Goal: Task Accomplishment & Management: Manage account settings

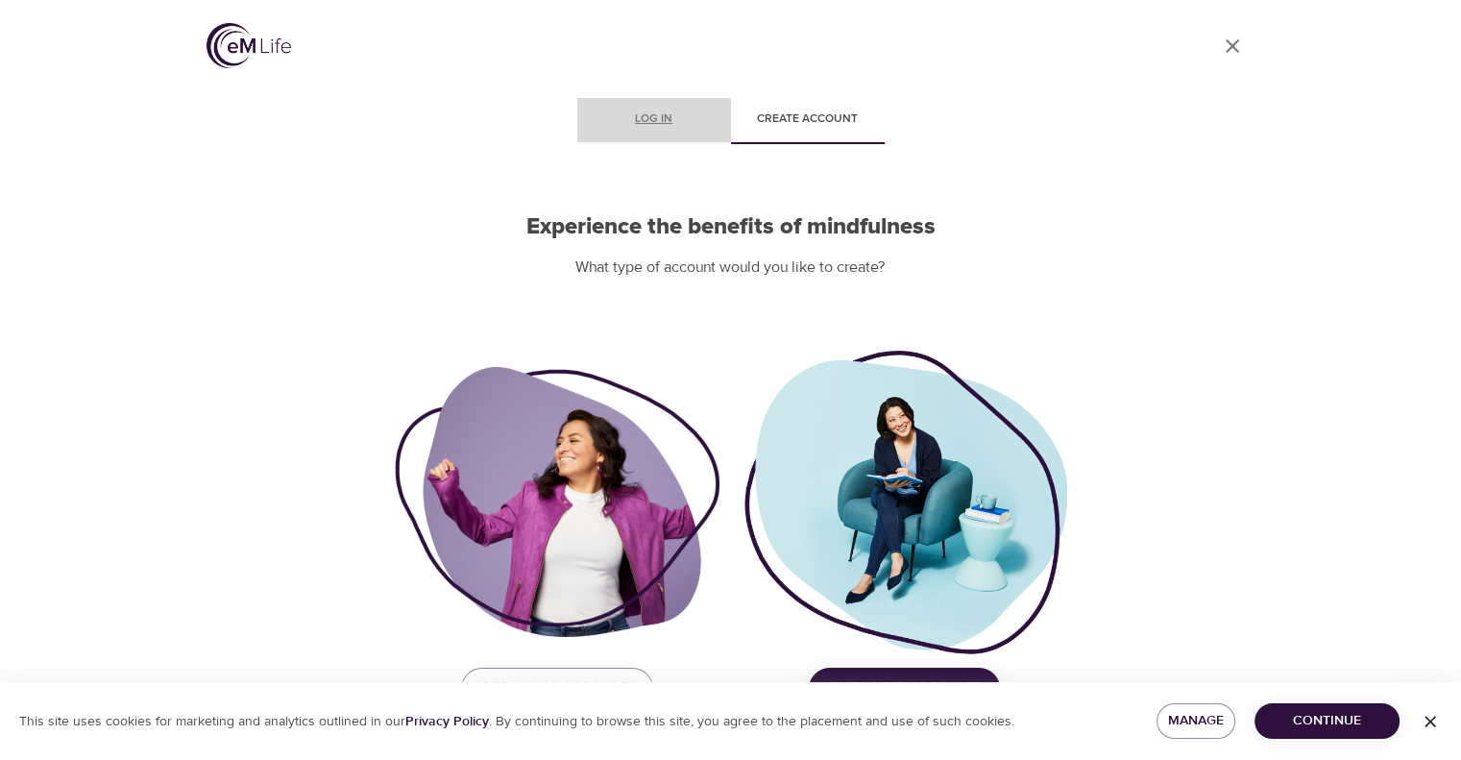
click at [631, 117] on span "Log in" at bounding box center [654, 119] width 131 height 20
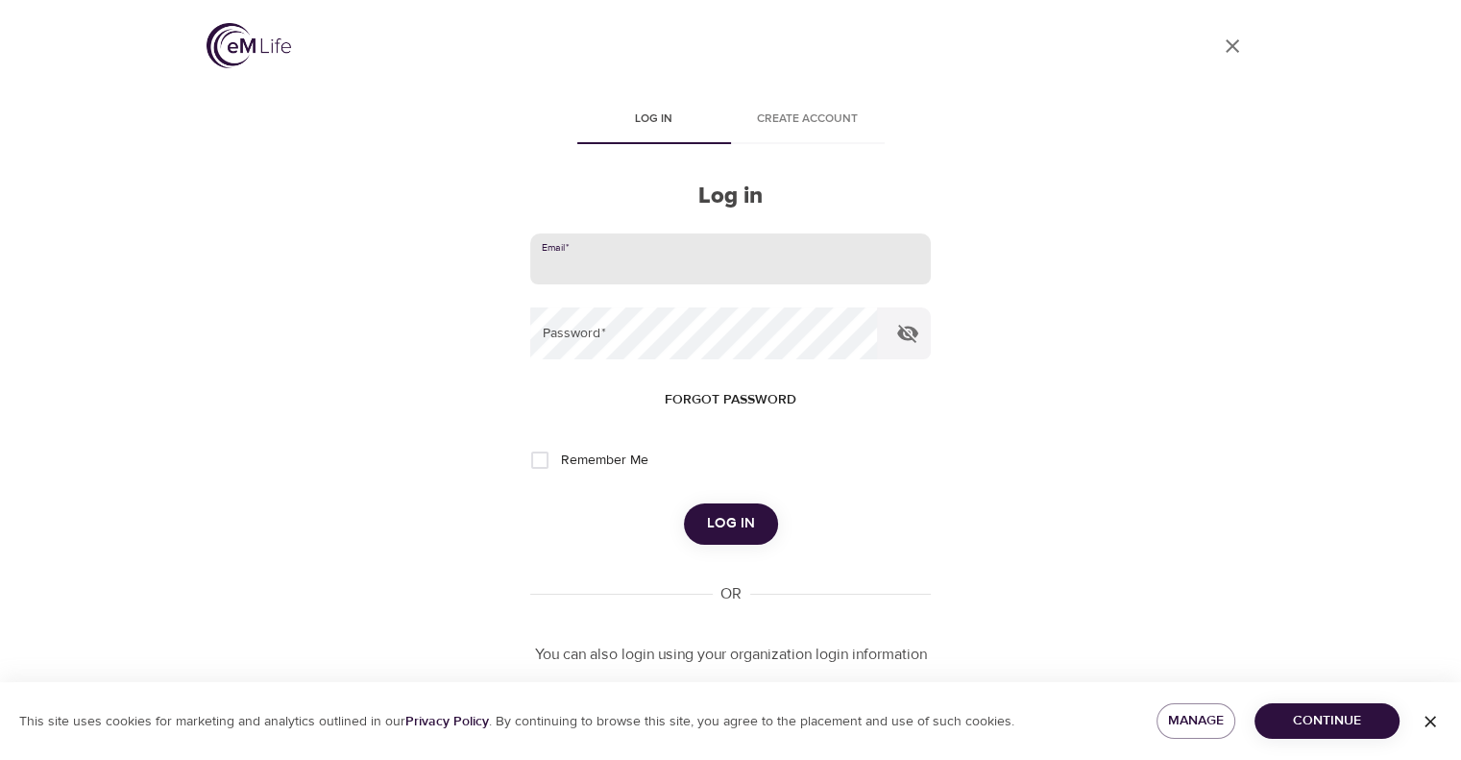
click at [614, 239] on input "email" at bounding box center [730, 259] width 400 height 52
click at [606, 251] on input "email" at bounding box center [730, 259] width 400 height 52
type input "[PERSON_NAME][EMAIL_ADDRESS][DOMAIN_NAME]"
click at [537, 471] on input "Remember Me" at bounding box center [540, 460] width 40 height 40
checkbox input "true"
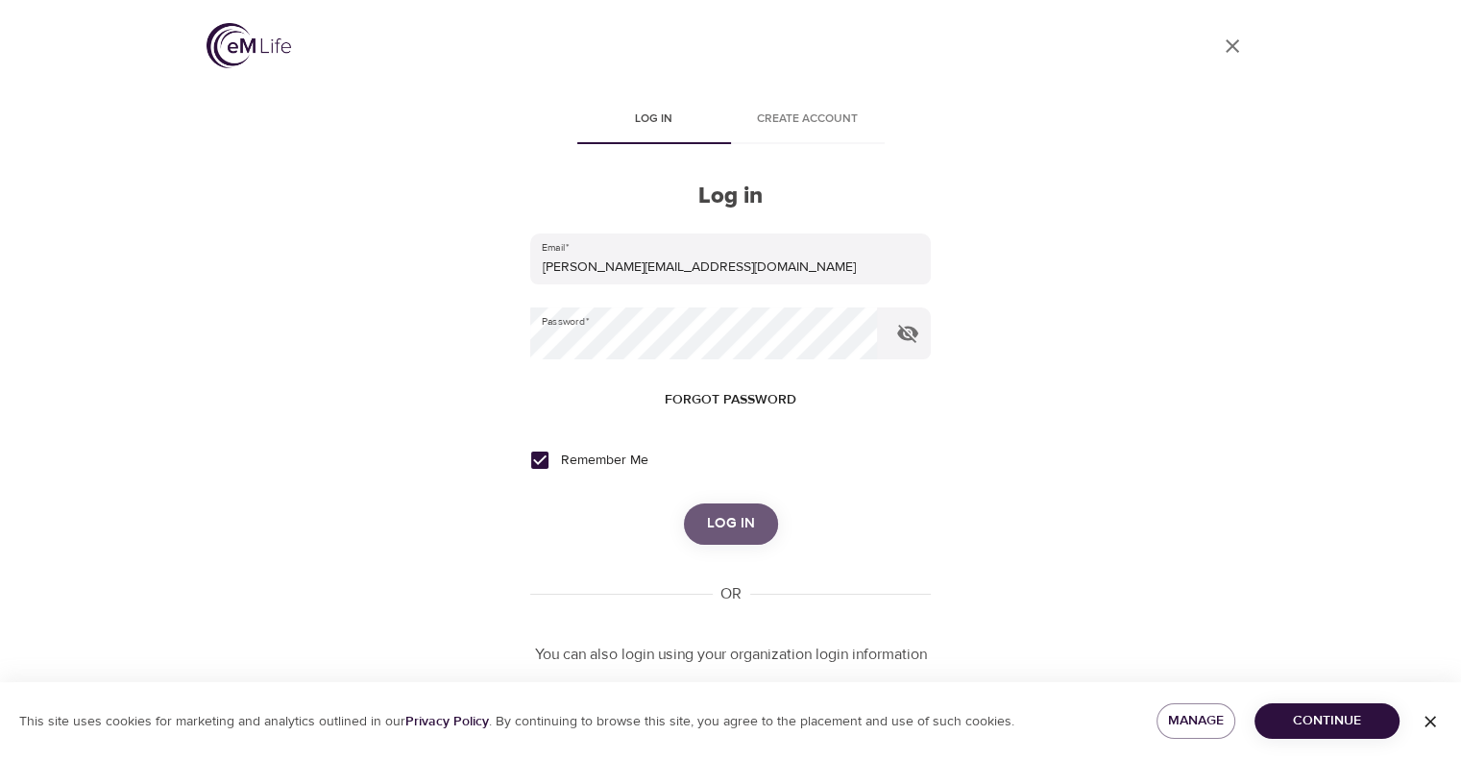
click at [715, 518] on span "Log in" at bounding box center [731, 523] width 48 height 25
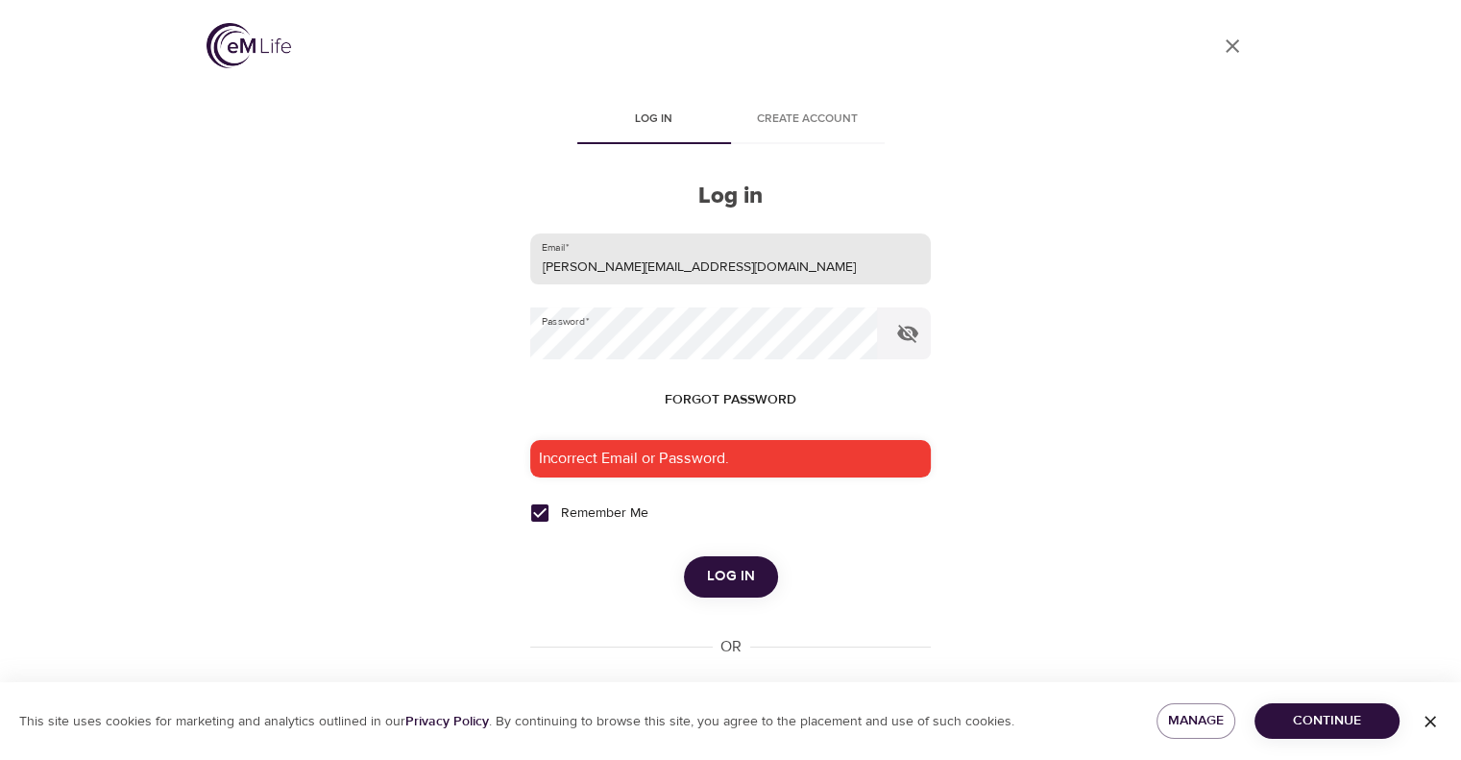
click at [672, 266] on input "[PERSON_NAME][EMAIL_ADDRESS][DOMAIN_NAME]" at bounding box center [730, 259] width 400 height 52
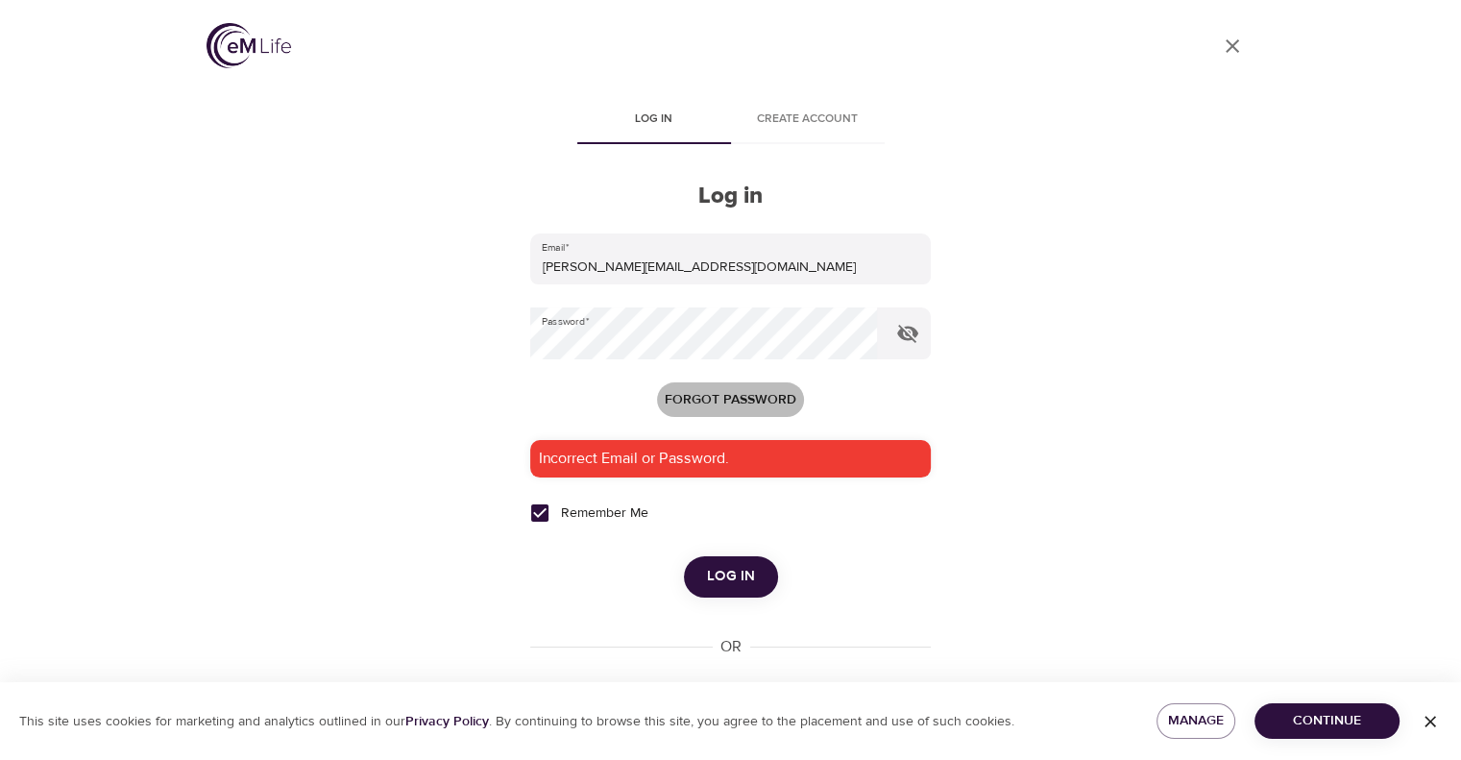
click at [728, 400] on span "Forgot password" at bounding box center [731, 400] width 132 height 24
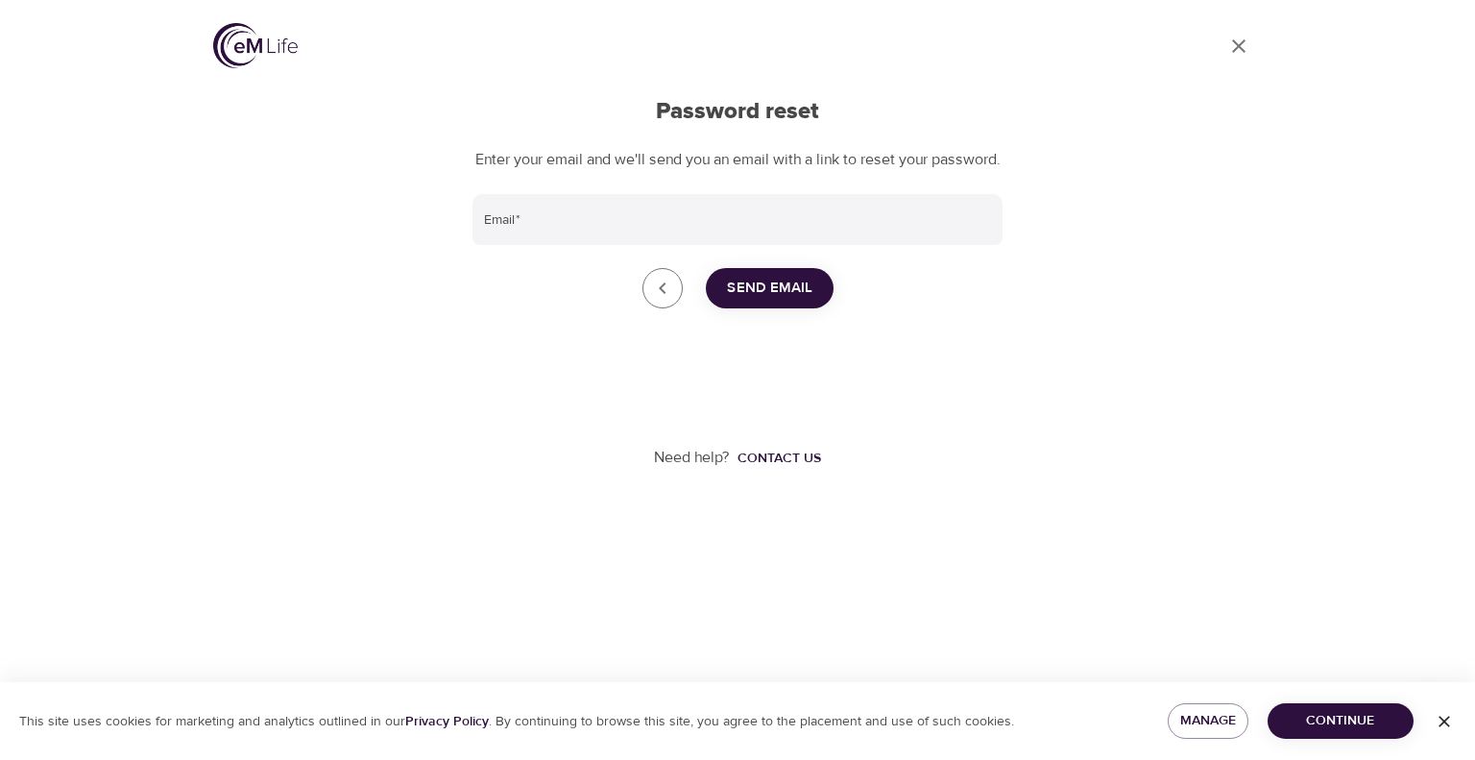
click at [1242, 52] on icon "Go to dashboard" at bounding box center [1238, 46] width 23 height 23
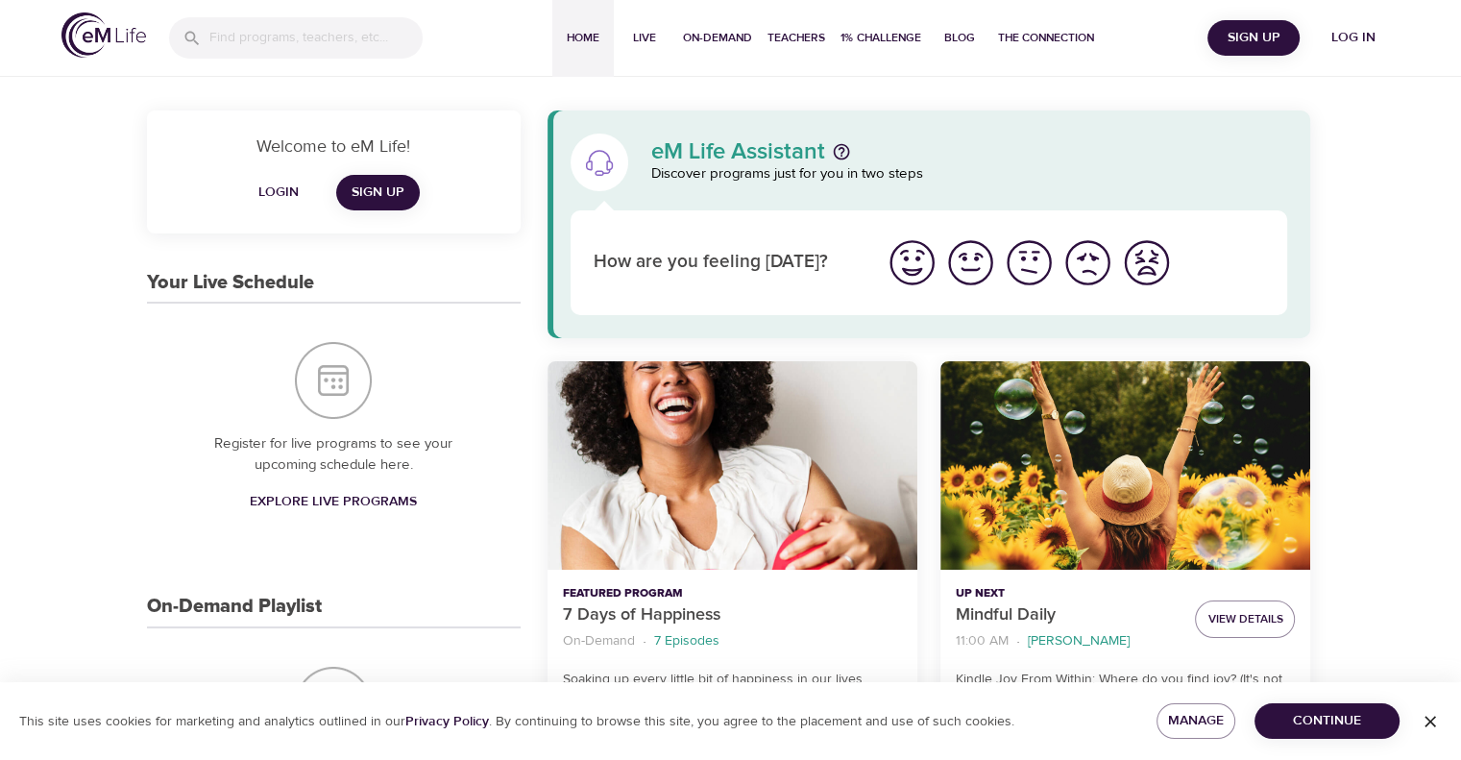
click at [1356, 30] on span "Log in" at bounding box center [1353, 38] width 77 height 24
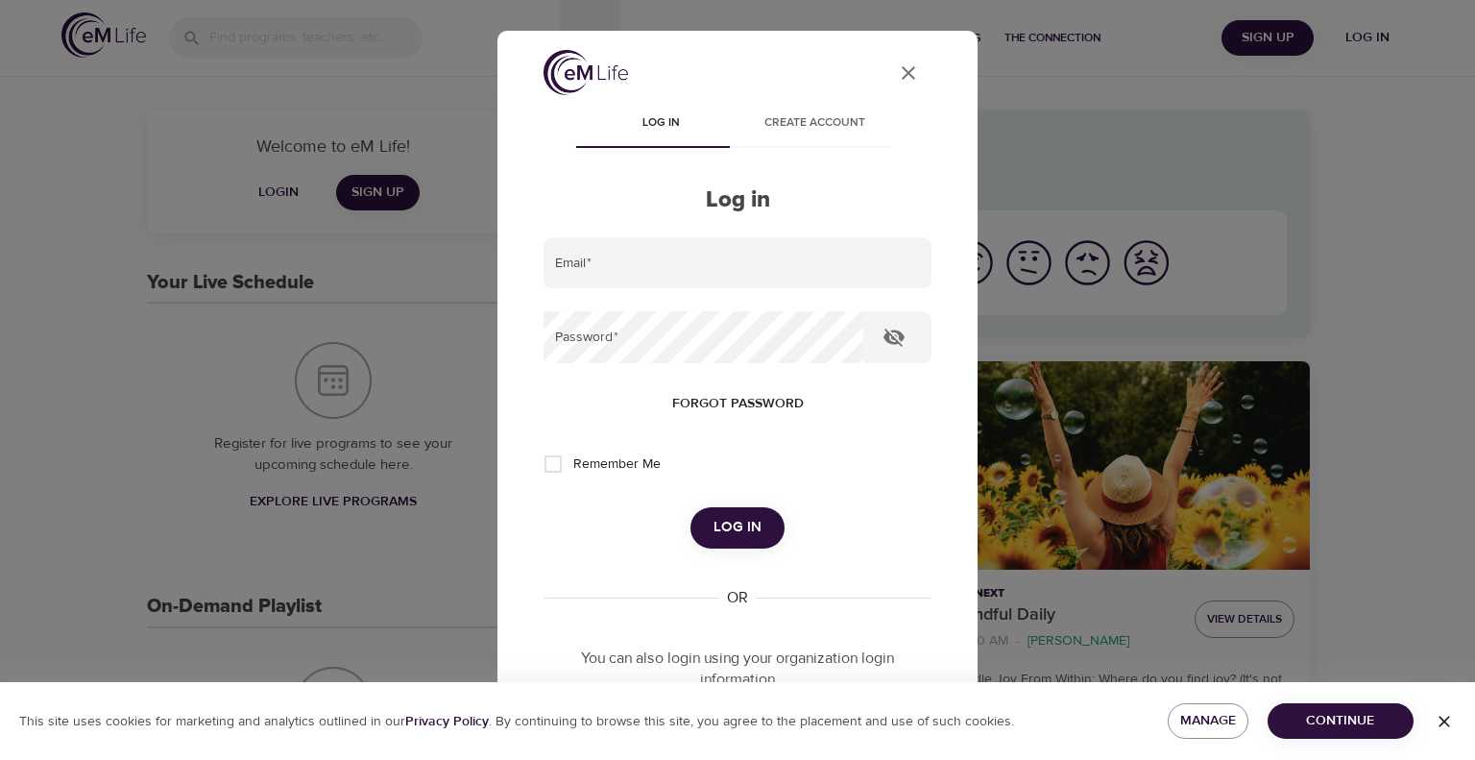
type input "[PERSON_NAME][EMAIL_ADDRESS][DOMAIN_NAME]"
click at [603, 456] on span "Remember Me" at bounding box center [616, 464] width 87 height 20
click at [573, 456] on input "Remember Me" at bounding box center [553, 464] width 40 height 40
checkbox input "true"
click at [731, 535] on span "Log in" at bounding box center [738, 527] width 48 height 25
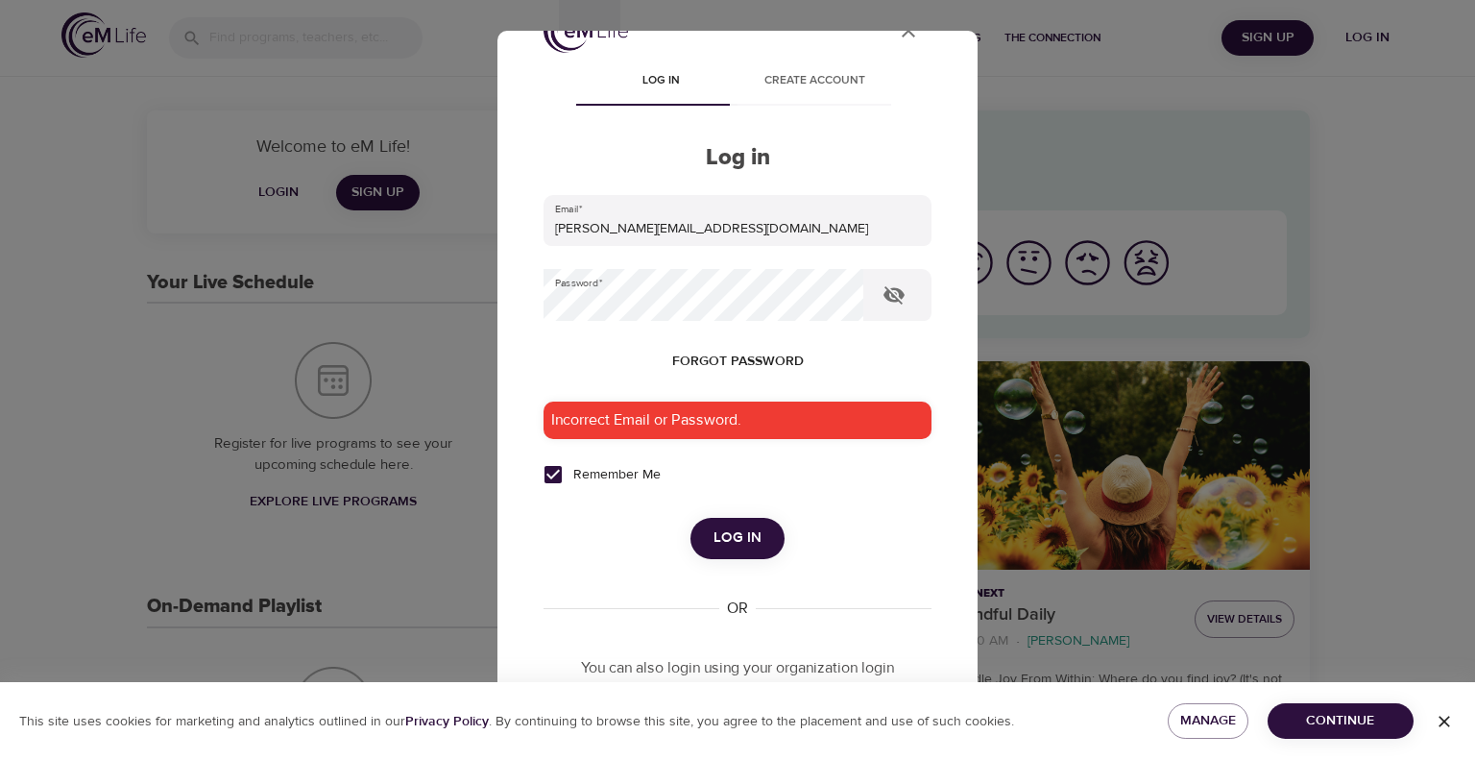
scroll to position [41, 0]
click at [727, 368] on span "Forgot password" at bounding box center [738, 363] width 132 height 24
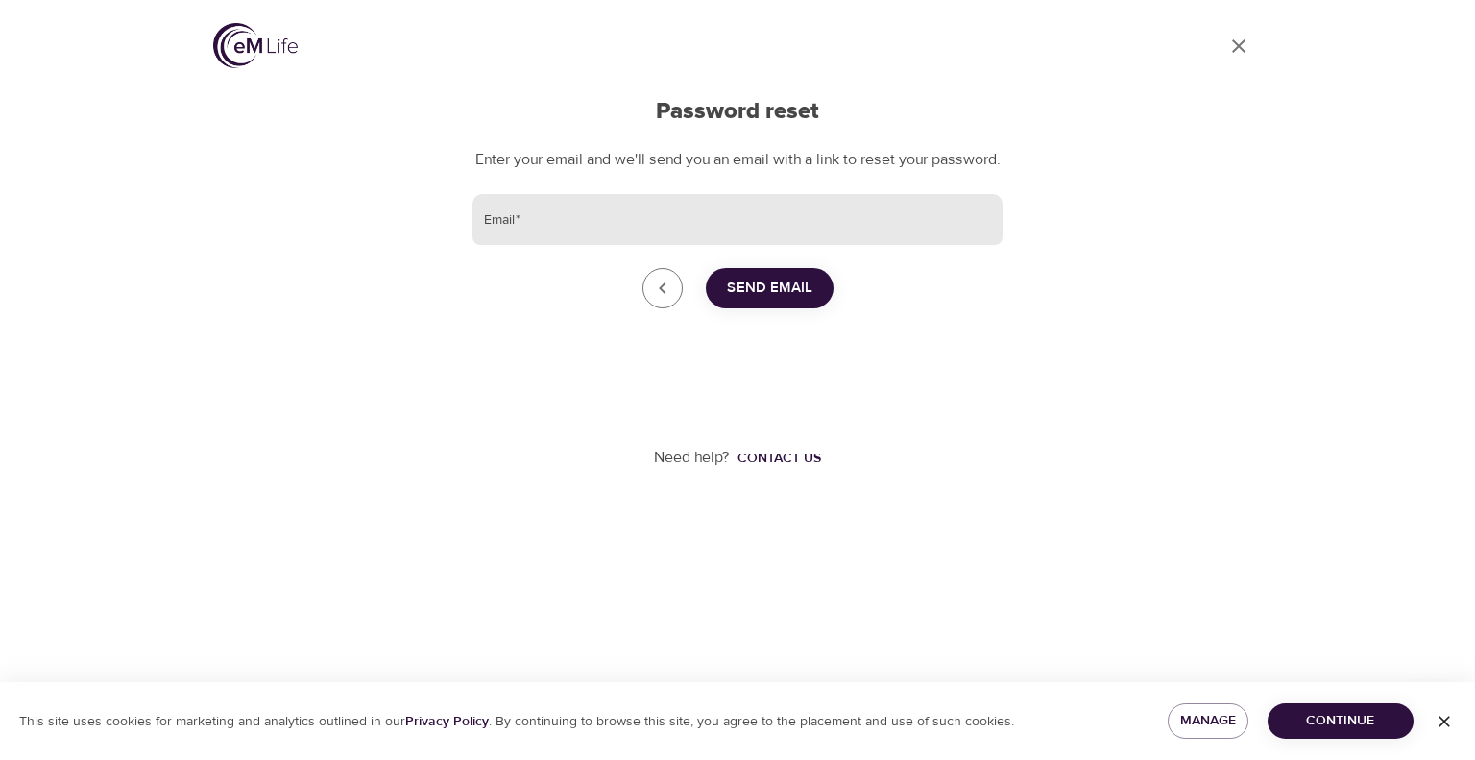
click at [734, 246] on input "Email   *" at bounding box center [737, 220] width 530 height 52
type input "[PERSON_NAME][EMAIL_ADDRESS][DOMAIN_NAME]"
click at [762, 301] on span "Send Email" at bounding box center [769, 288] width 85 height 25
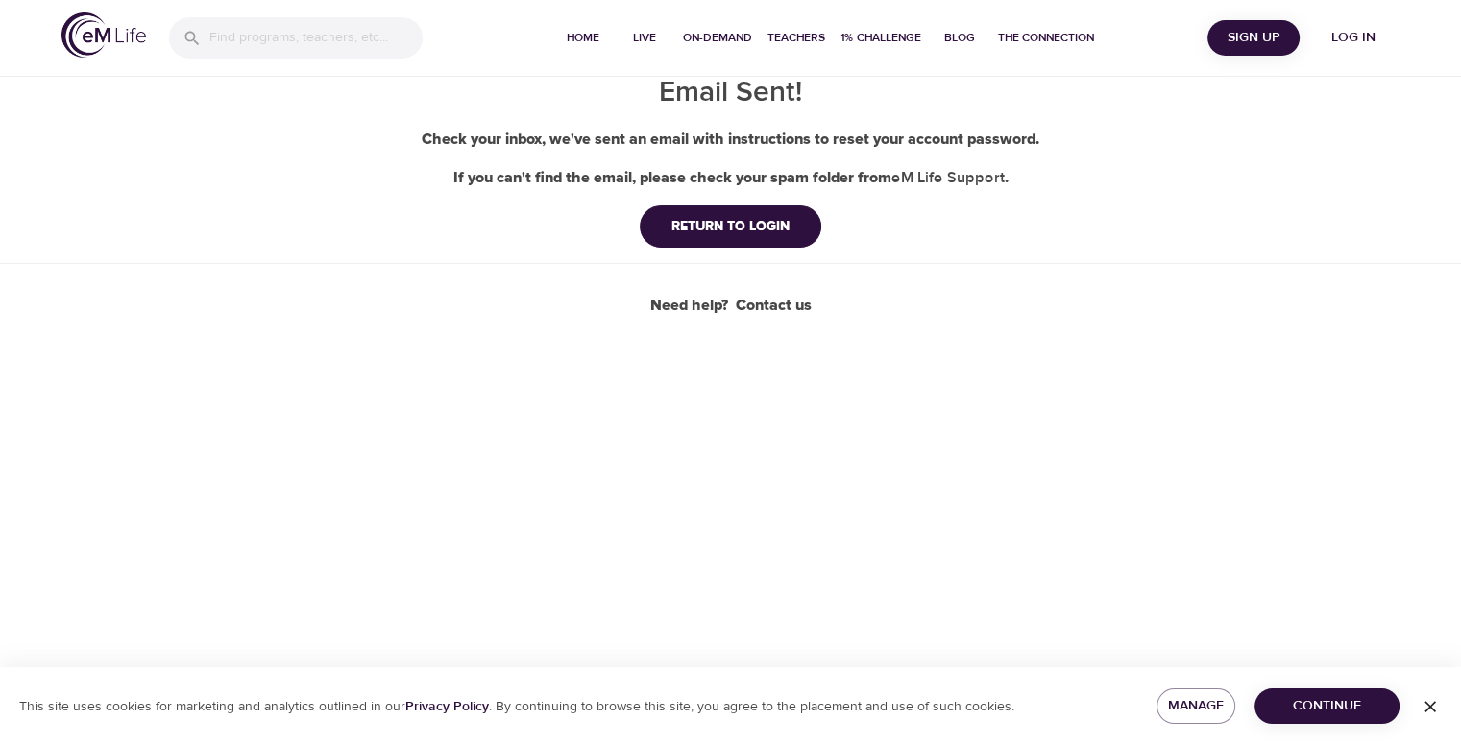
click at [1361, 38] on span "Log in" at bounding box center [1353, 38] width 77 height 24
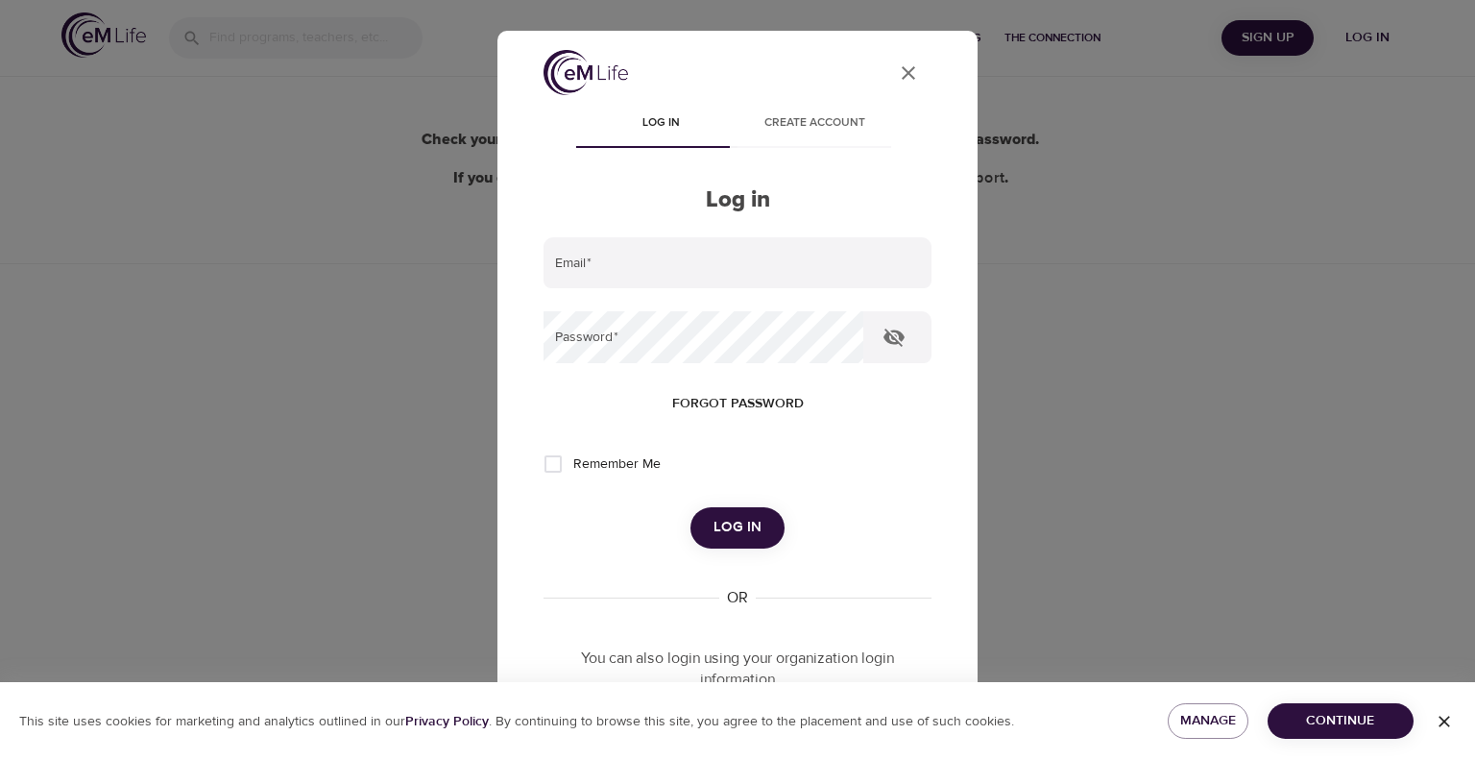
type input "[PERSON_NAME][EMAIL_ADDRESS][DOMAIN_NAME]"
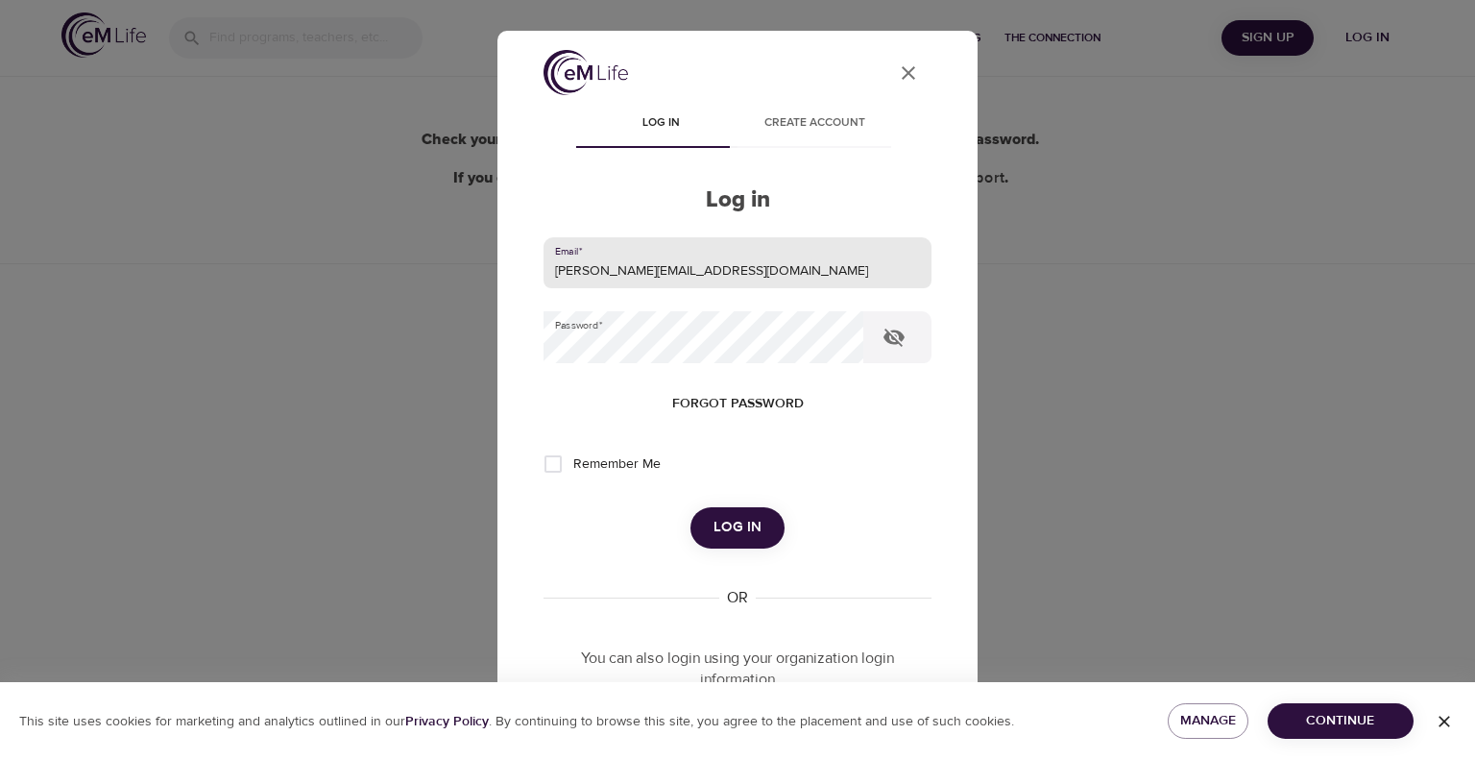
drag, startPoint x: 768, startPoint y: 264, endPoint x: 548, endPoint y: 260, distance: 220.0
click at [548, 260] on input "[PERSON_NAME][EMAIL_ADDRESS][DOMAIN_NAME]" at bounding box center [738, 263] width 388 height 52
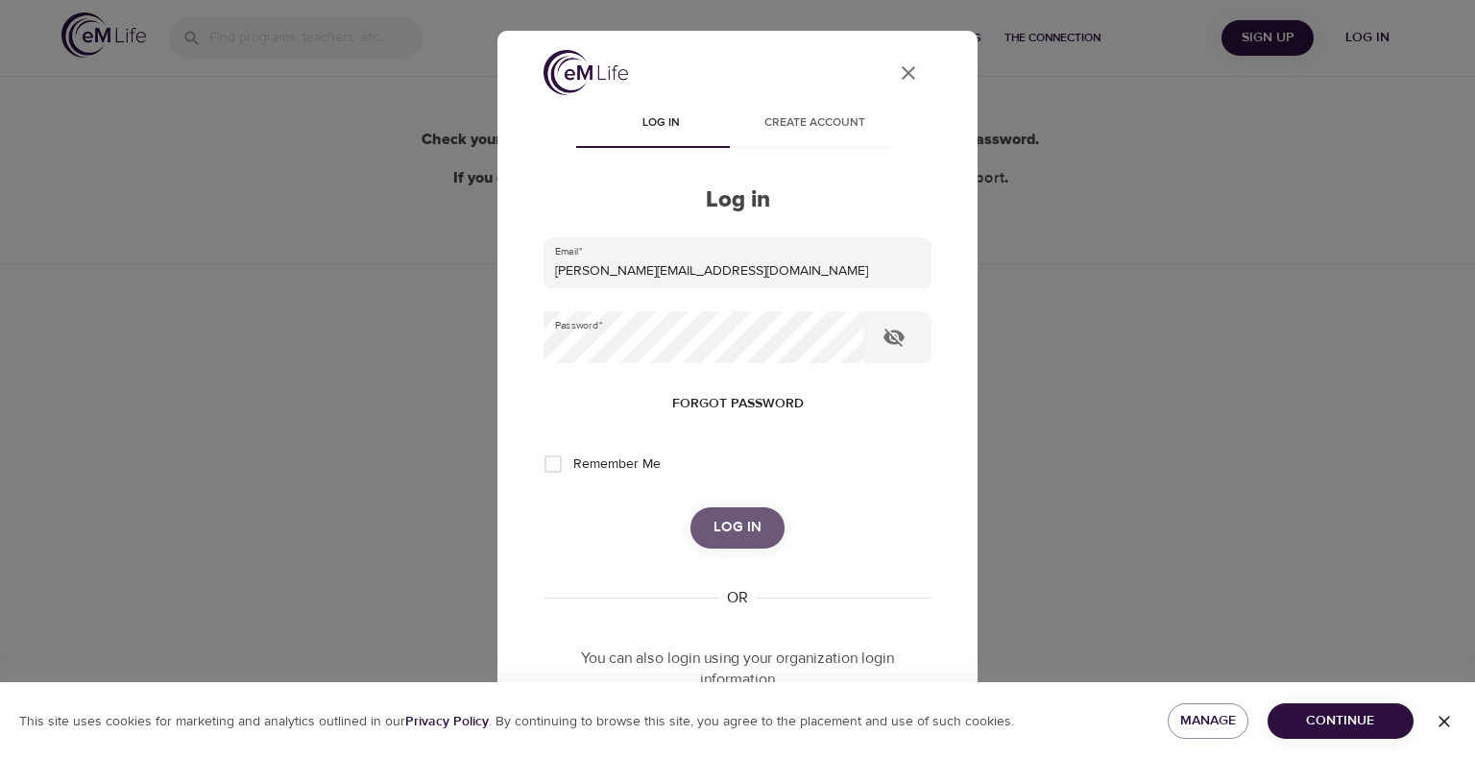
click at [714, 519] on span "Log in" at bounding box center [738, 527] width 48 height 25
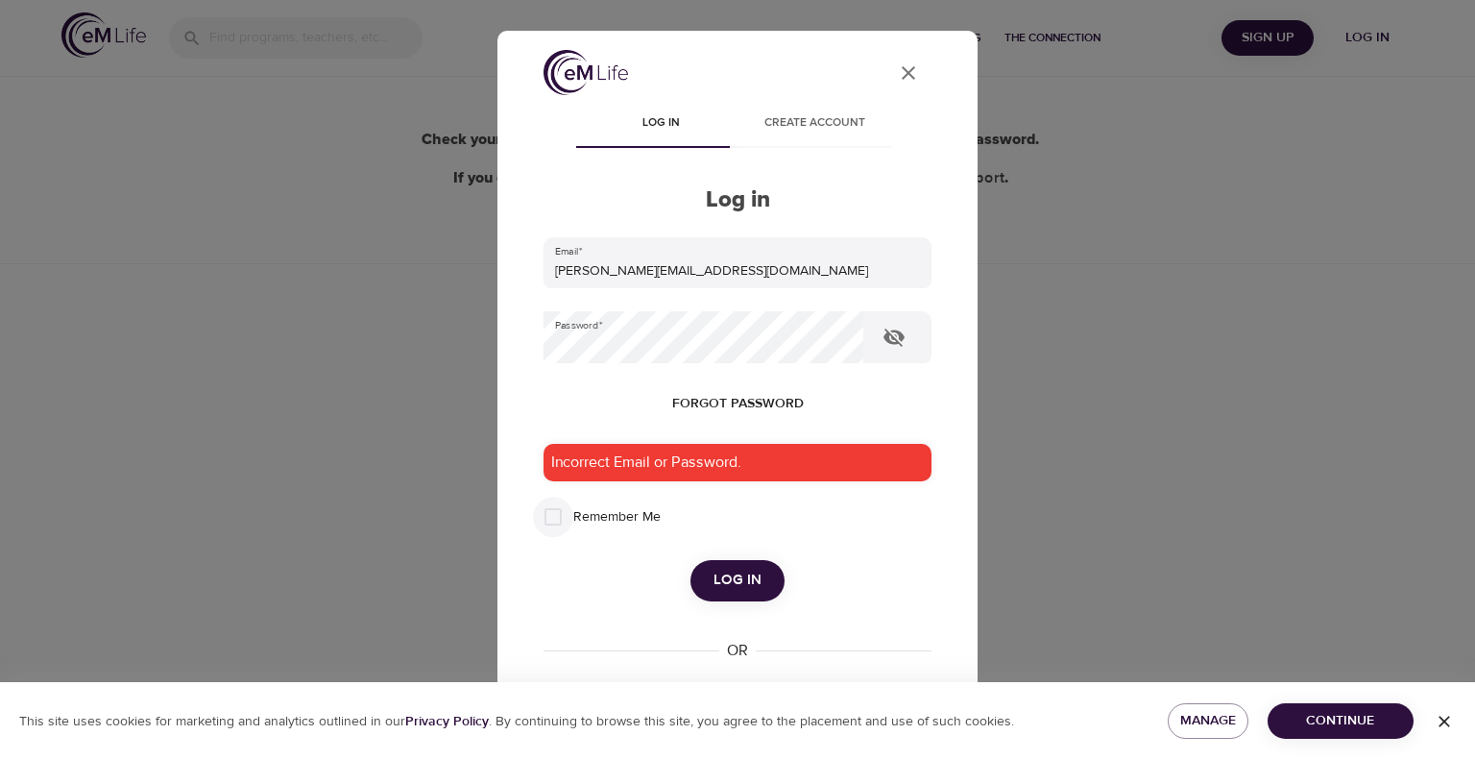
click at [569, 508] on input "Remember Me" at bounding box center [553, 517] width 40 height 40
checkbox input "true"
click at [765, 402] on span "Forgot password" at bounding box center [738, 404] width 132 height 24
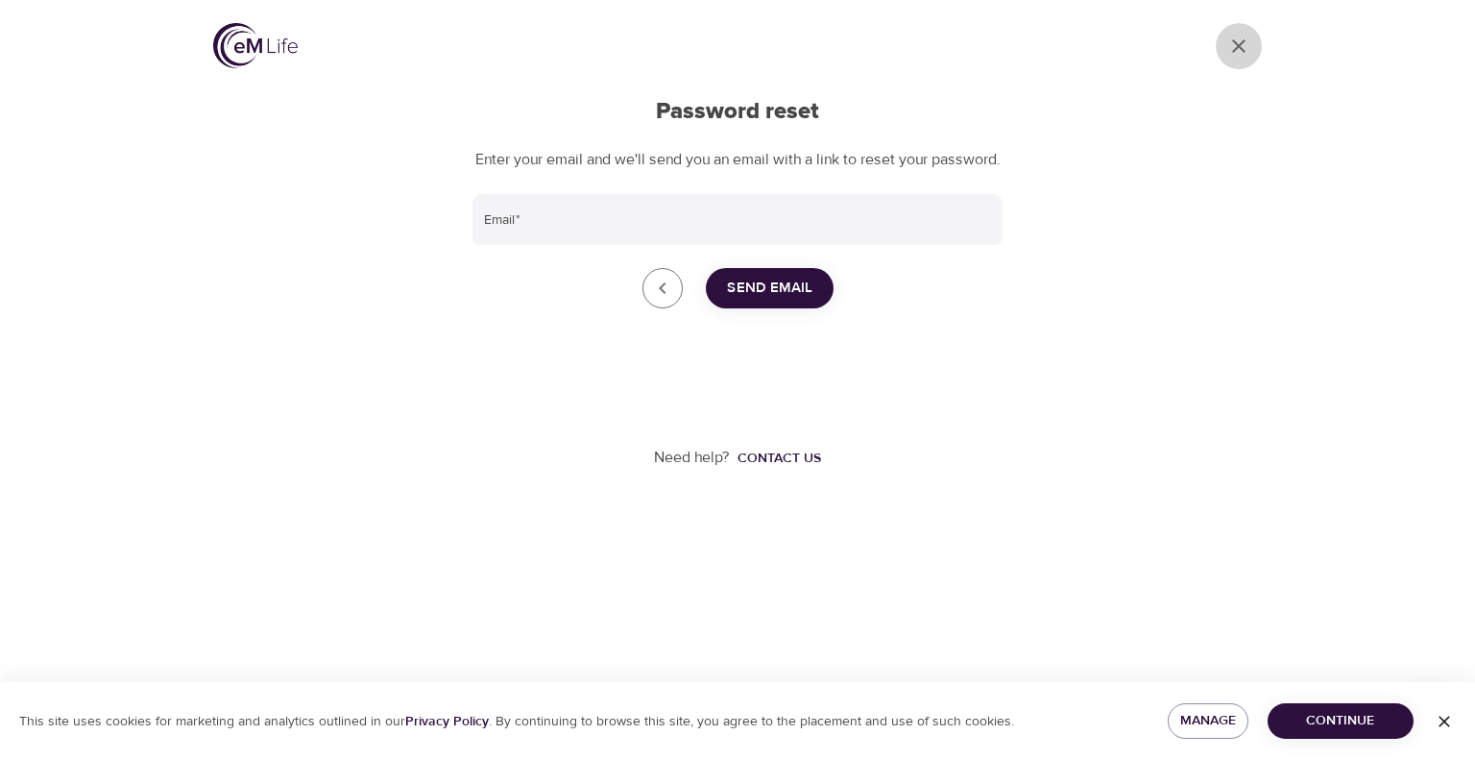
click at [1260, 49] on link "Go to dashboard" at bounding box center [1239, 46] width 46 height 46
